Goal: Communication & Community: Answer question/provide support

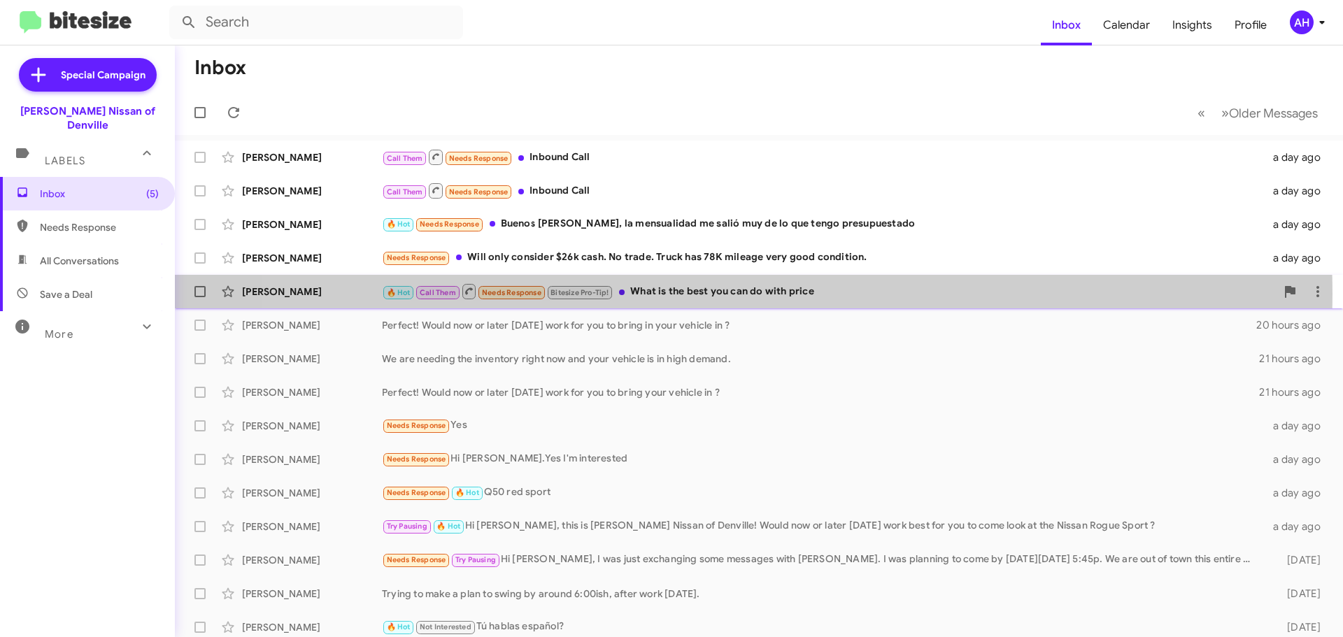
click at [708, 294] on div "🔥 Hot Call Them Needs Response Bitesize Pro-Tip! What is the best you can do wi…" at bounding box center [829, 290] width 894 height 17
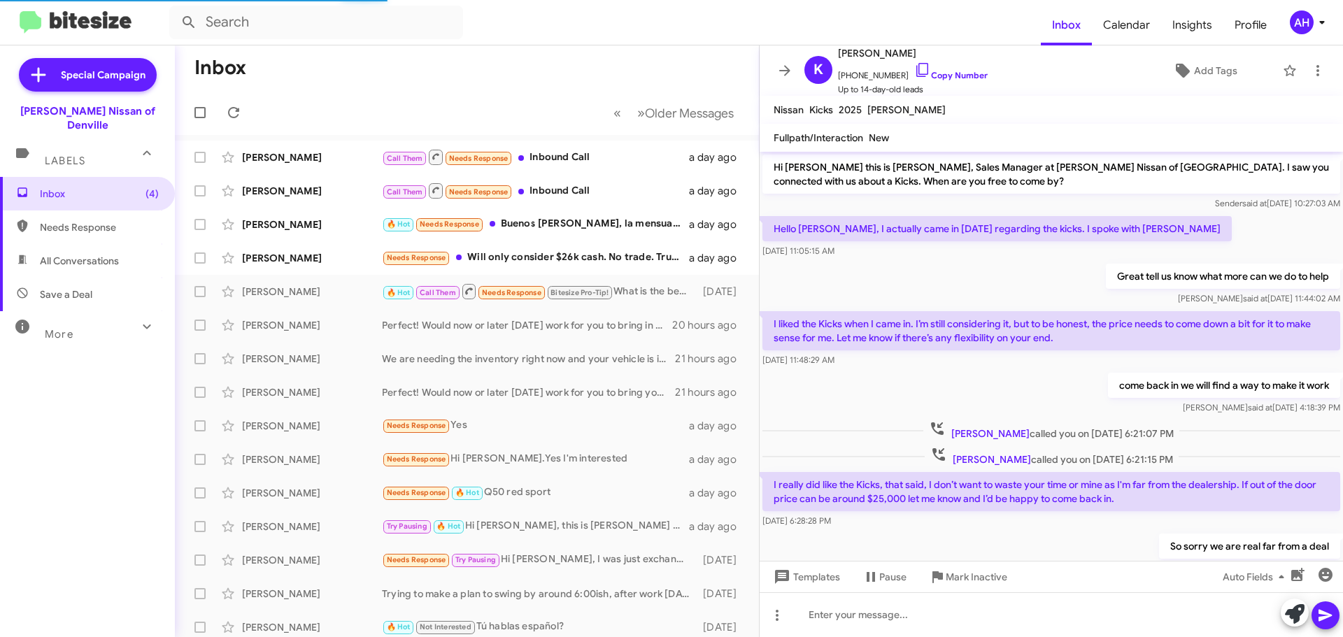
scroll to position [129, 0]
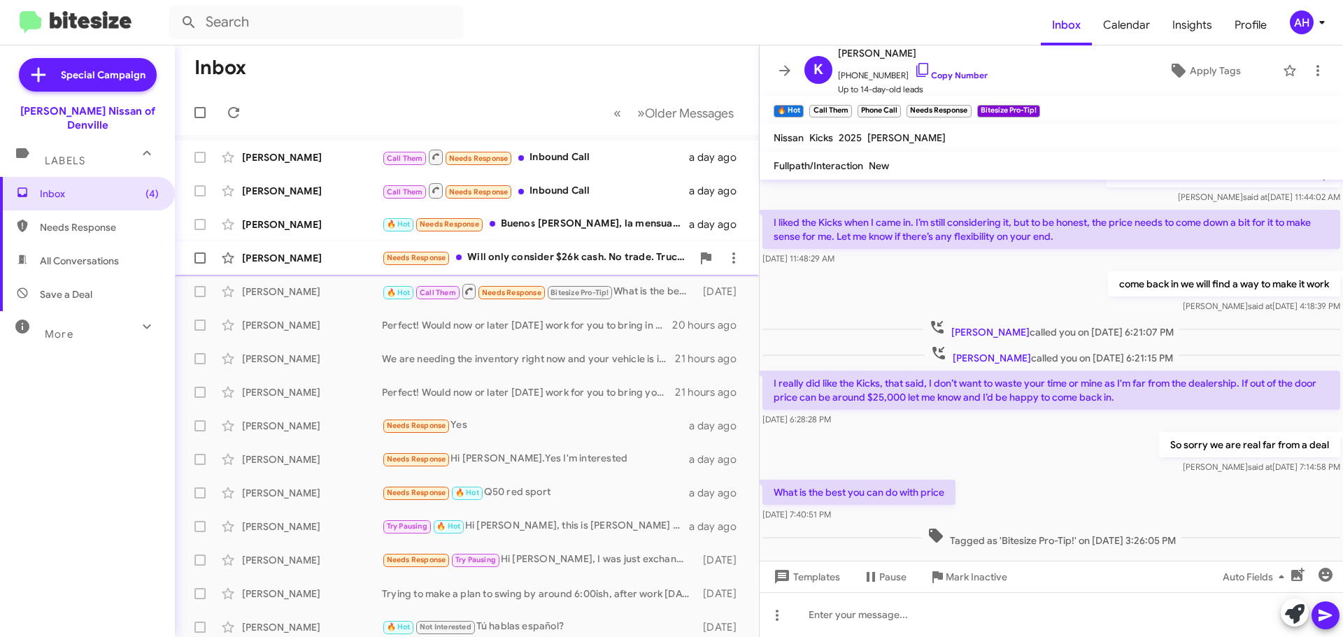
click at [565, 243] on span "[PERSON_NAME] Needs Response Will only consider $26k cash. No trade. Truck has …" at bounding box center [467, 258] width 584 height 34
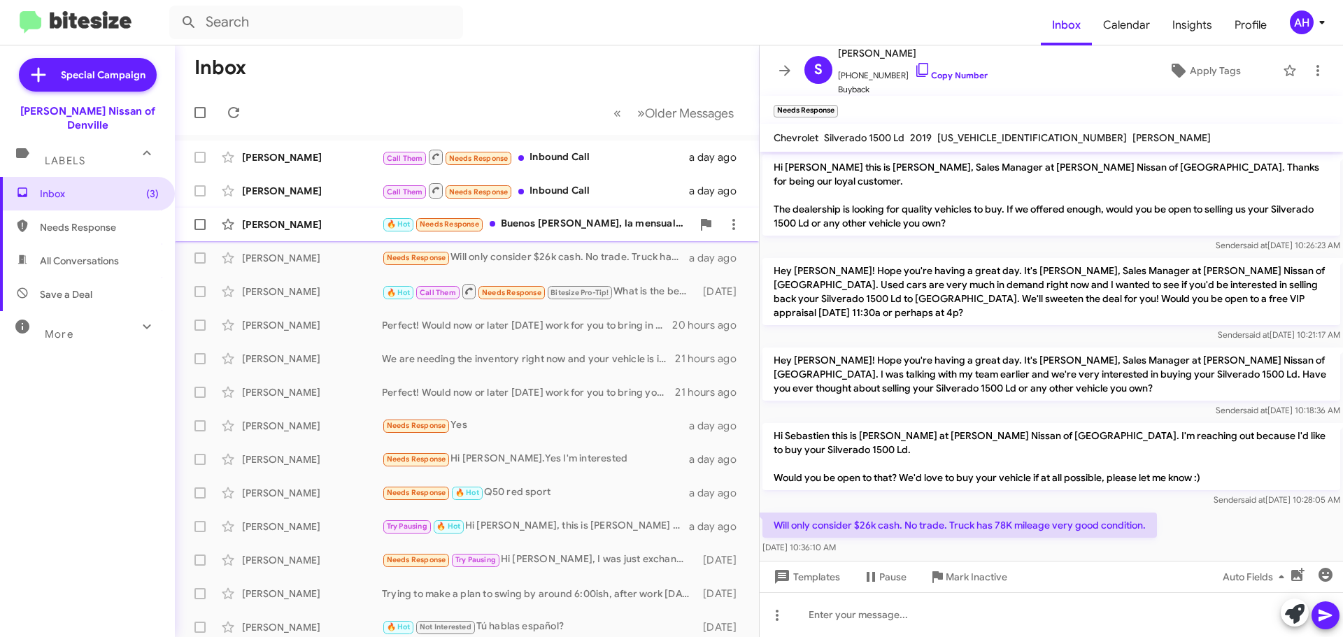
click at [543, 238] on span "[PERSON_NAME] 🔥 Hot Needs Response Buenos [PERSON_NAME], la mensualidad me sali…" at bounding box center [467, 225] width 584 height 34
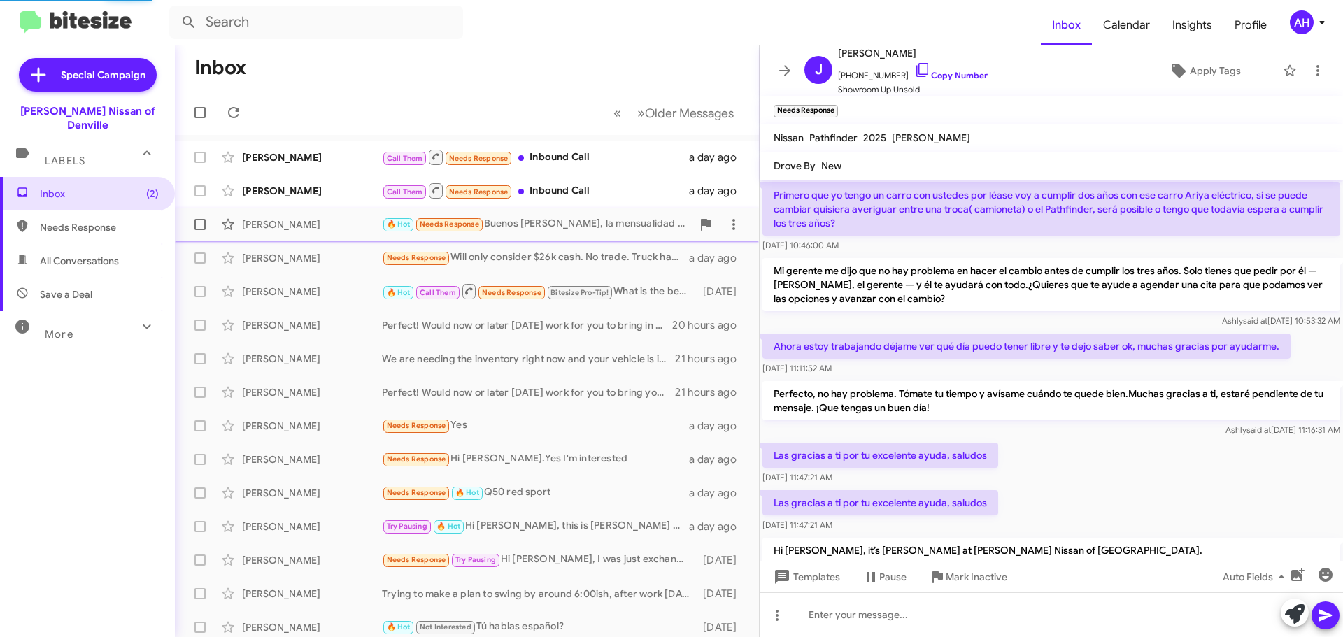
scroll to position [850, 0]
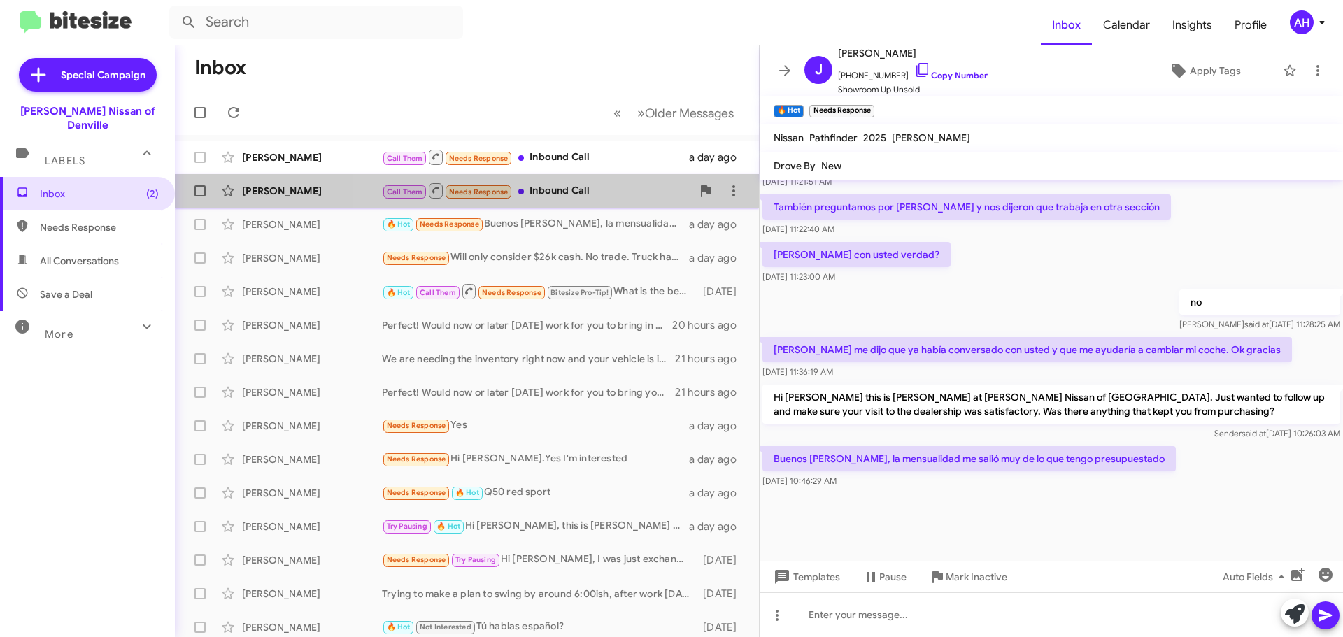
click at [559, 187] on div "Call Them Needs Response Inbound Call" at bounding box center [537, 190] width 310 height 17
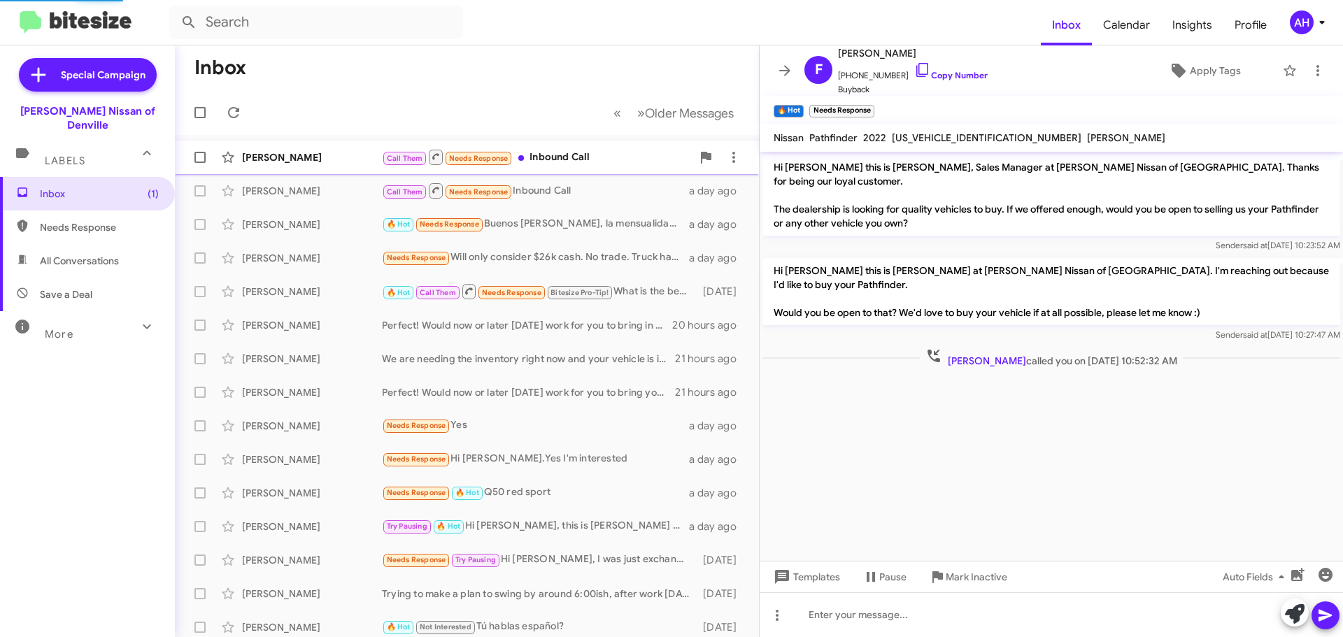
click at [583, 144] on div "[PERSON_NAME] Call Them Needs Response Inbound Call a day ago" at bounding box center [466, 157] width 561 height 28
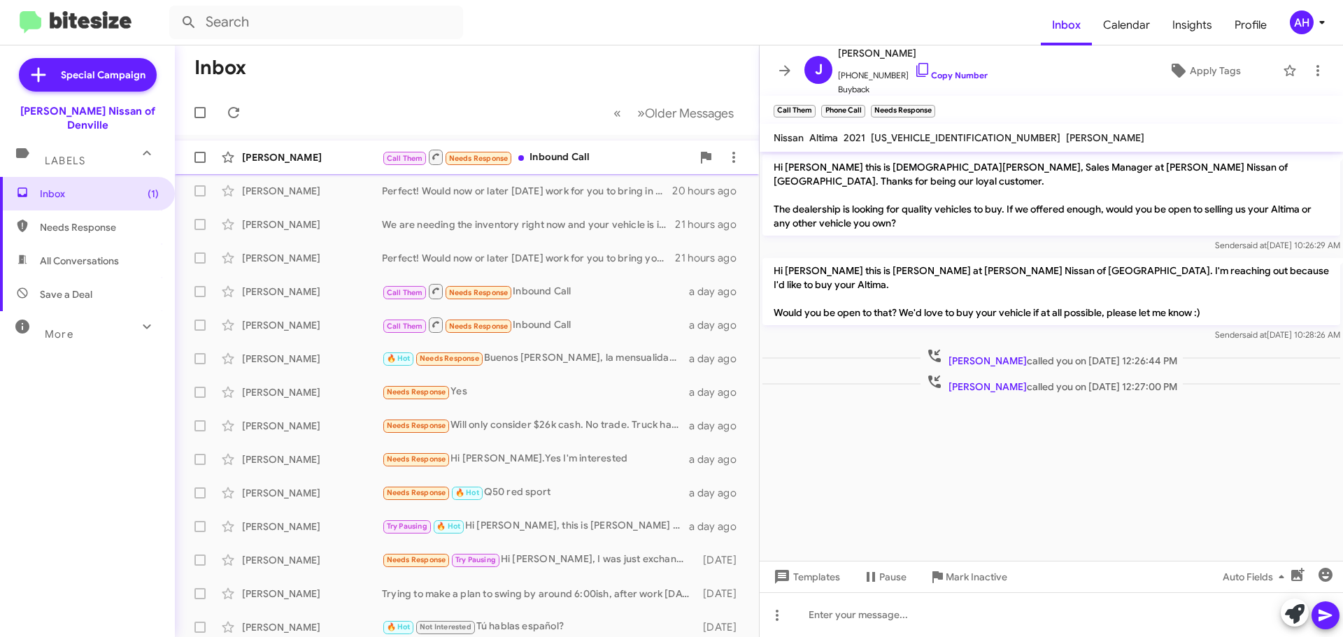
click at [563, 151] on div "Call Them Needs Response Inbound Call" at bounding box center [537, 156] width 310 height 17
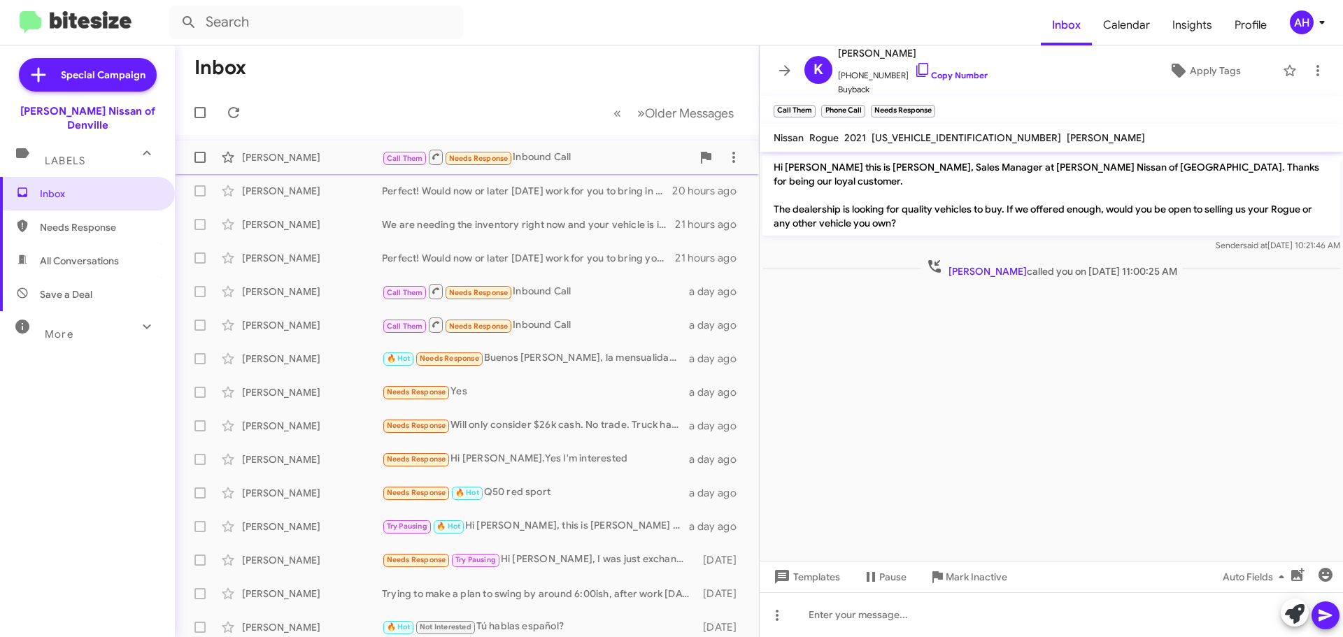
click at [548, 155] on div "Call Them Needs Response Inbound Call" at bounding box center [537, 156] width 310 height 17
click at [790, 68] on icon at bounding box center [784, 70] width 17 height 17
